Goal: Transaction & Acquisition: Purchase product/service

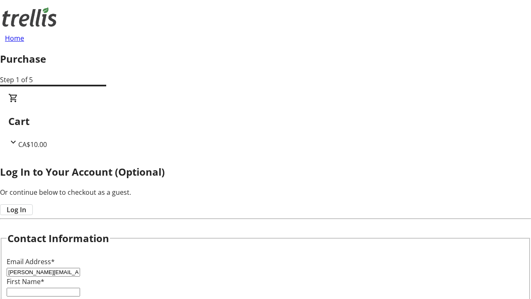
type input "[PERSON_NAME][EMAIL_ADDRESS][DOMAIN_NAME]"
type input "[PERSON_NAME]"
type input "Quitzon"
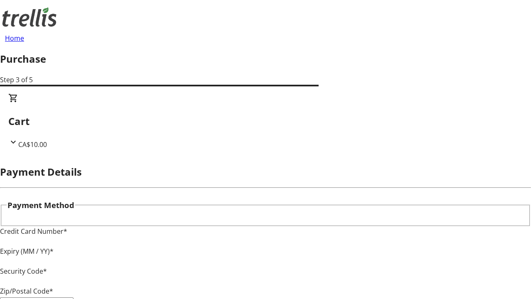
type input "V1Y 0C2"
